Goal: Check status: Check status

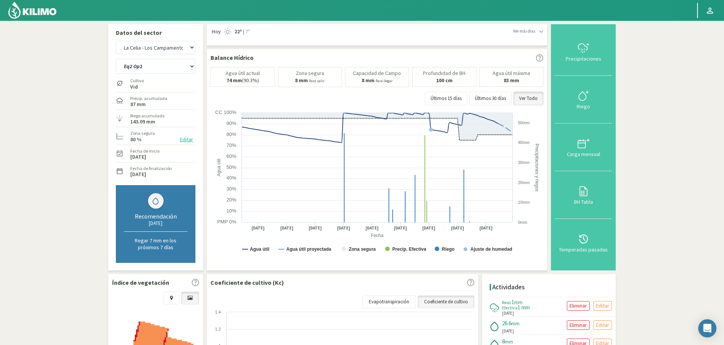
select select "5921: Object"
select select "166: Object"
click at [148, 48] on select "Agr. Huertos de Chocalan Agrícola [PERSON_NAME][GEOGRAPHIC_DATA] - IC Agrícola …" at bounding box center [155, 47] width 79 height 13
click at [116, 41] on select "Agr. Huertos de Chocalan Agrícola [PERSON_NAME][GEOGRAPHIC_DATA] - IC Agrícola …" at bounding box center [155, 47] width 79 height 13
click at [162, 67] on select "Eq1 Op2 Eq2 Op1" at bounding box center [155, 66] width 79 height 15
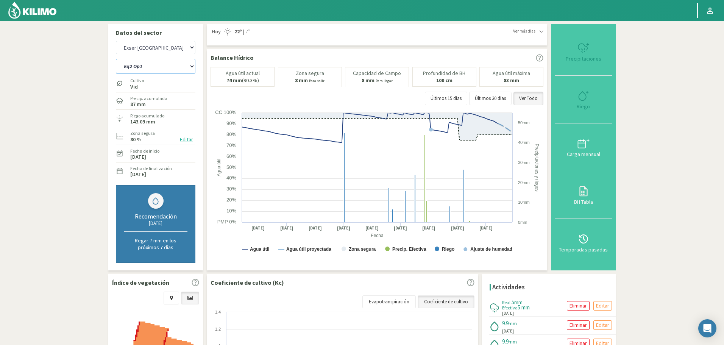
click at [162, 67] on select "Eq1 Op2 Eq2 Op1" at bounding box center [155, 66] width 79 height 15
select select "6167: Object"
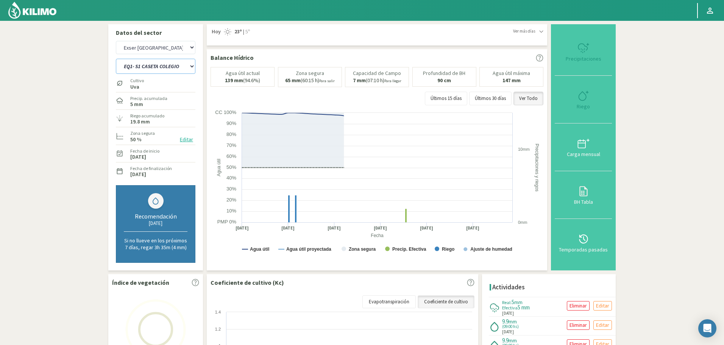
click at [162, 67] on select "EQ1- S1 CASETA COLEGIO EQ1- S1 [GEOGRAPHIC_DATA]- S1 [GEOGRAPHIC_DATA][PERSON_N…" at bounding box center [155, 66] width 79 height 15
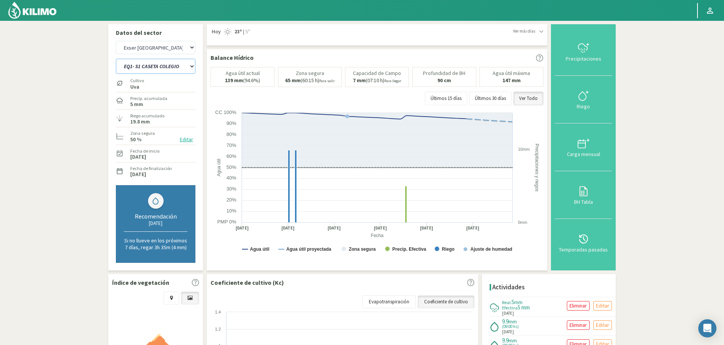
click at [157, 70] on select "EQ1- S1 CASETA COLEGIO EQ1- S1 [GEOGRAPHIC_DATA]- S1 [GEOGRAPHIC_DATA][PERSON_N…" at bounding box center [155, 66] width 79 height 15
click at [116, 59] on select "EQ1- S1 CASETA COLEGIO EQ1- S1 [GEOGRAPHIC_DATA]- S1 [GEOGRAPHIC_DATA][PERSON_N…" at bounding box center [155, 66] width 79 height 15
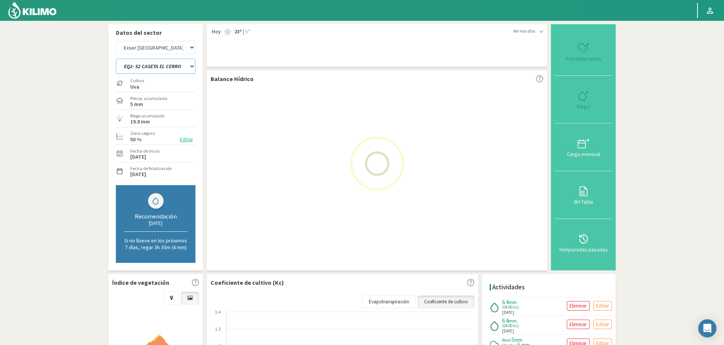
select select "167: Object"
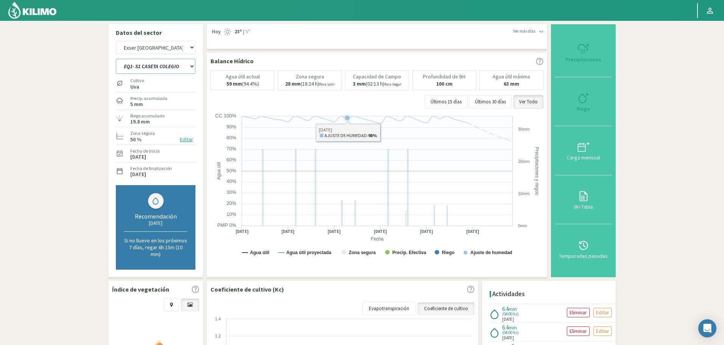
select select "6457: Object"
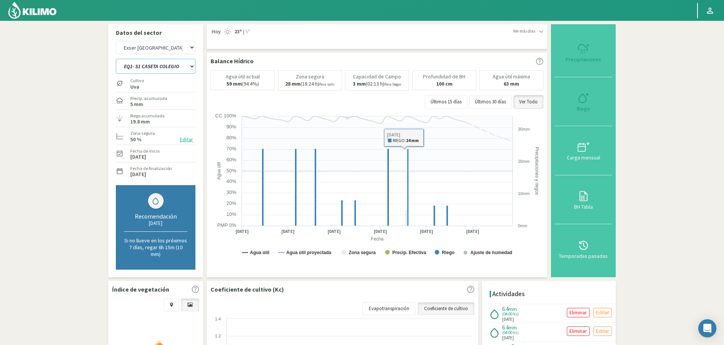
select select "207: Object"
